Goal: Task Accomplishment & Management: Manage account settings

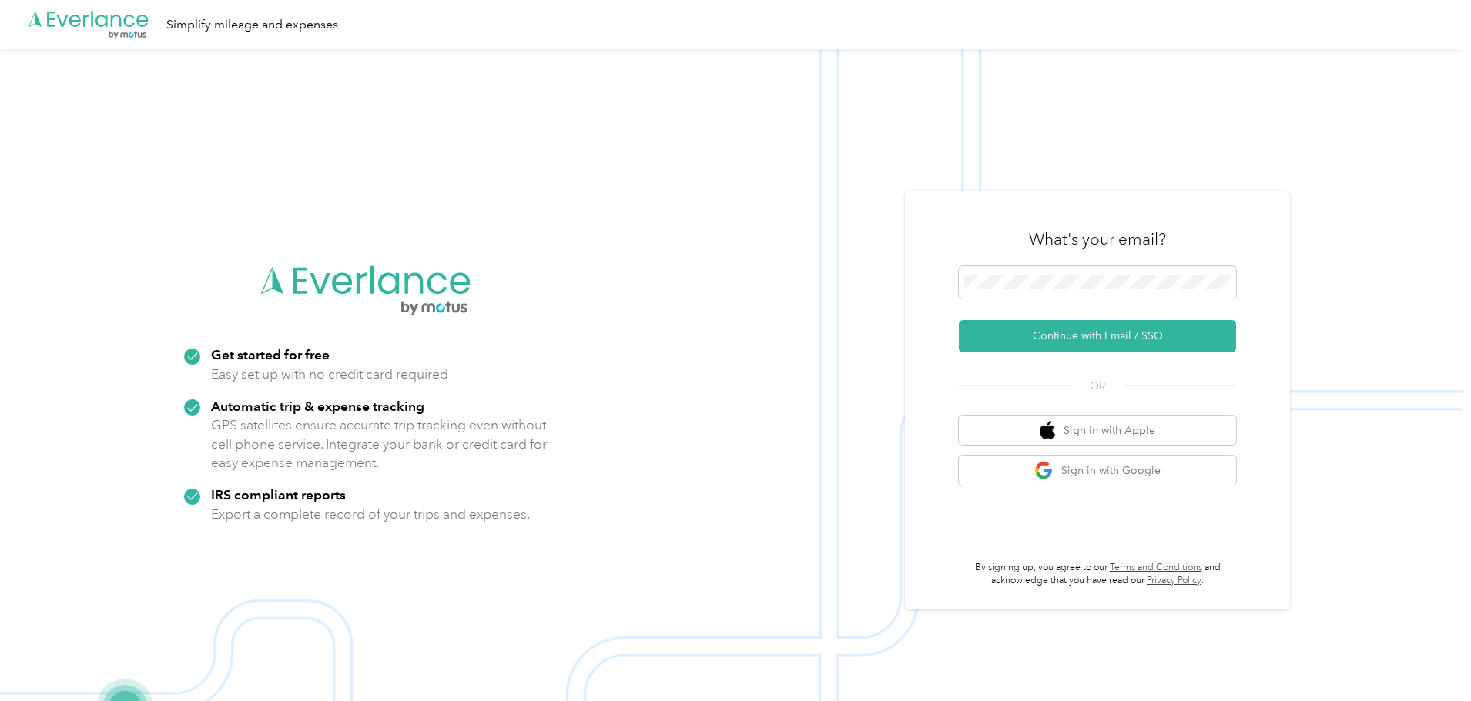
click at [1110, 332] on button "Continue with Email / SSO" at bounding box center [1097, 336] width 277 height 32
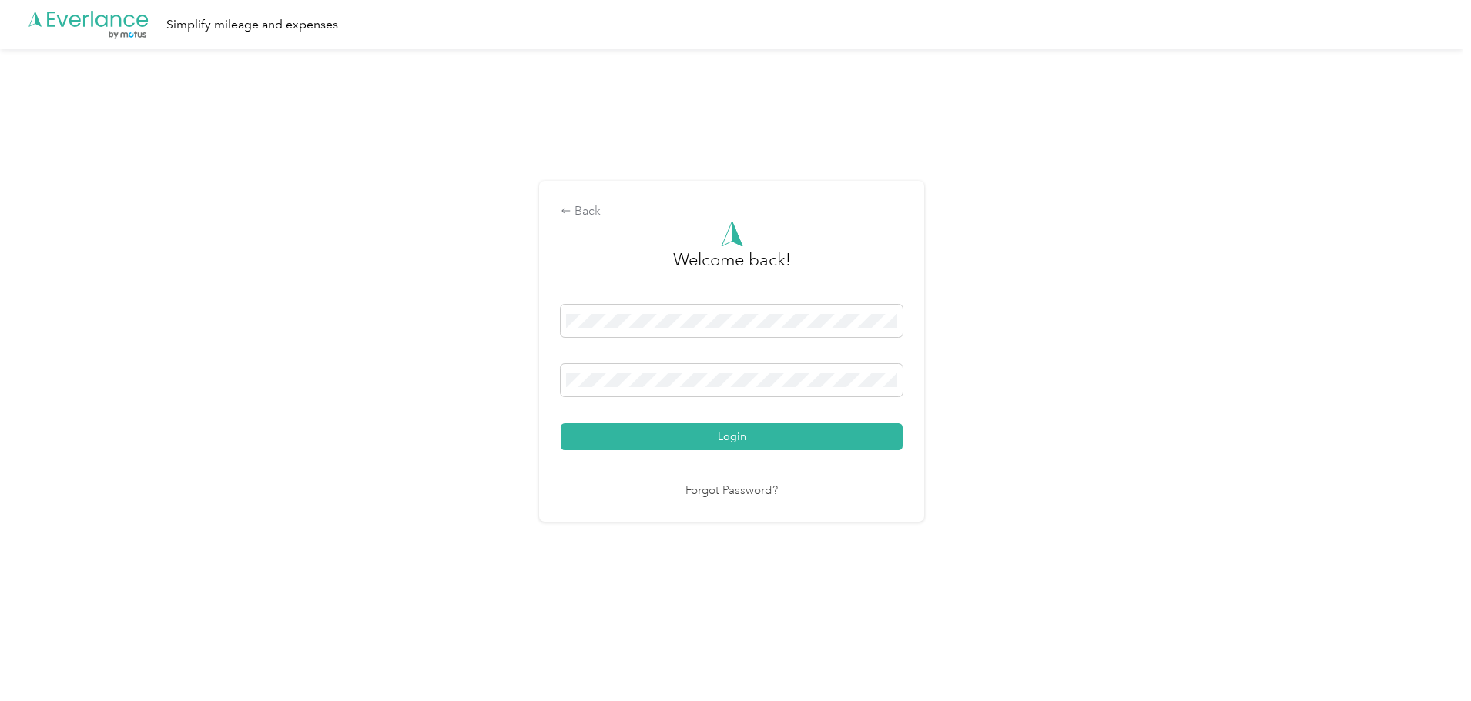
click at [754, 441] on button "Login" at bounding box center [731, 436] width 342 height 27
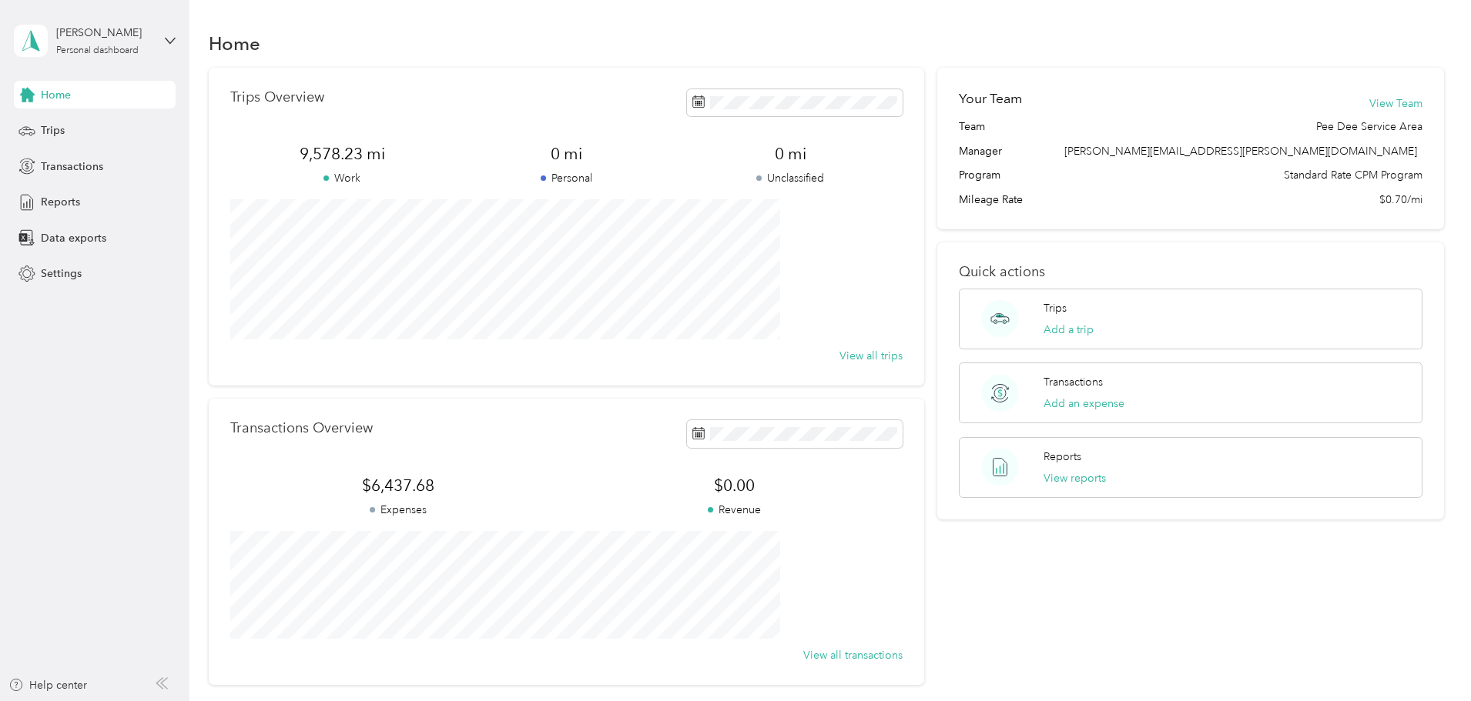
click at [38, 127] on div "Trips" at bounding box center [95, 131] width 162 height 28
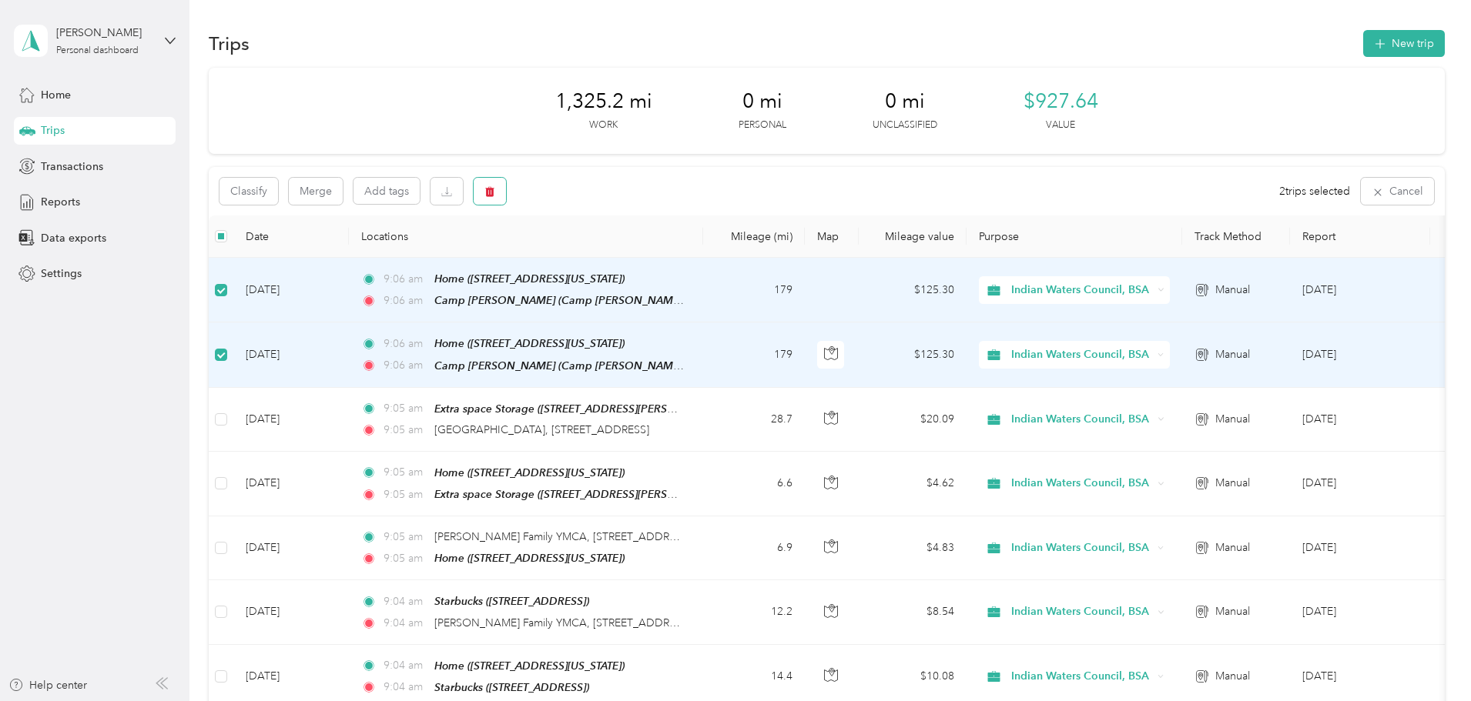
click at [506, 189] on button "button" at bounding box center [489, 191] width 32 height 27
click at [694, 254] on button "Yes" at bounding box center [707, 255] width 30 height 25
